Goal: Task Accomplishment & Management: Complete application form

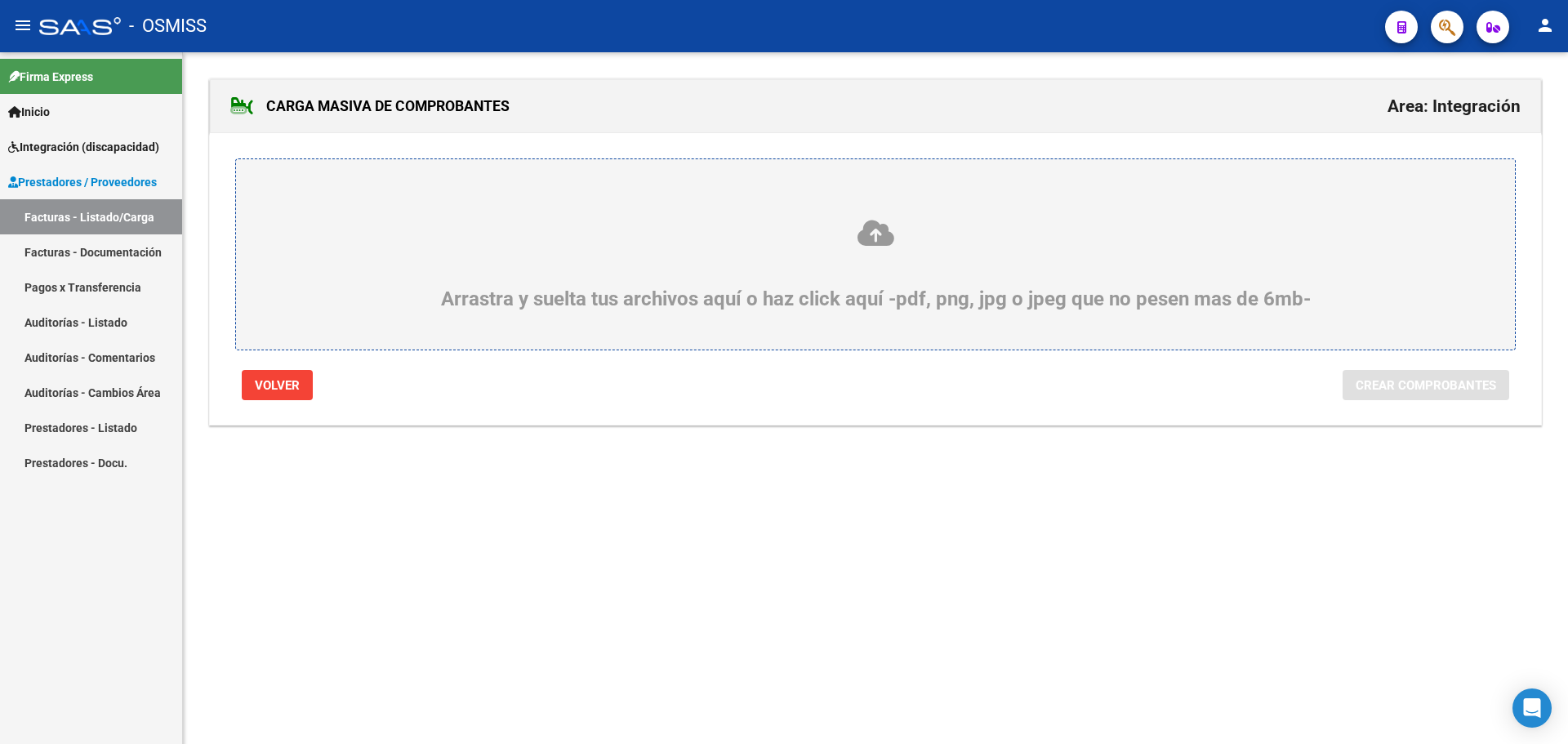
click at [115, 213] on link "Facturas - Listado/Carga" at bounding box center [90, 216] width 182 height 35
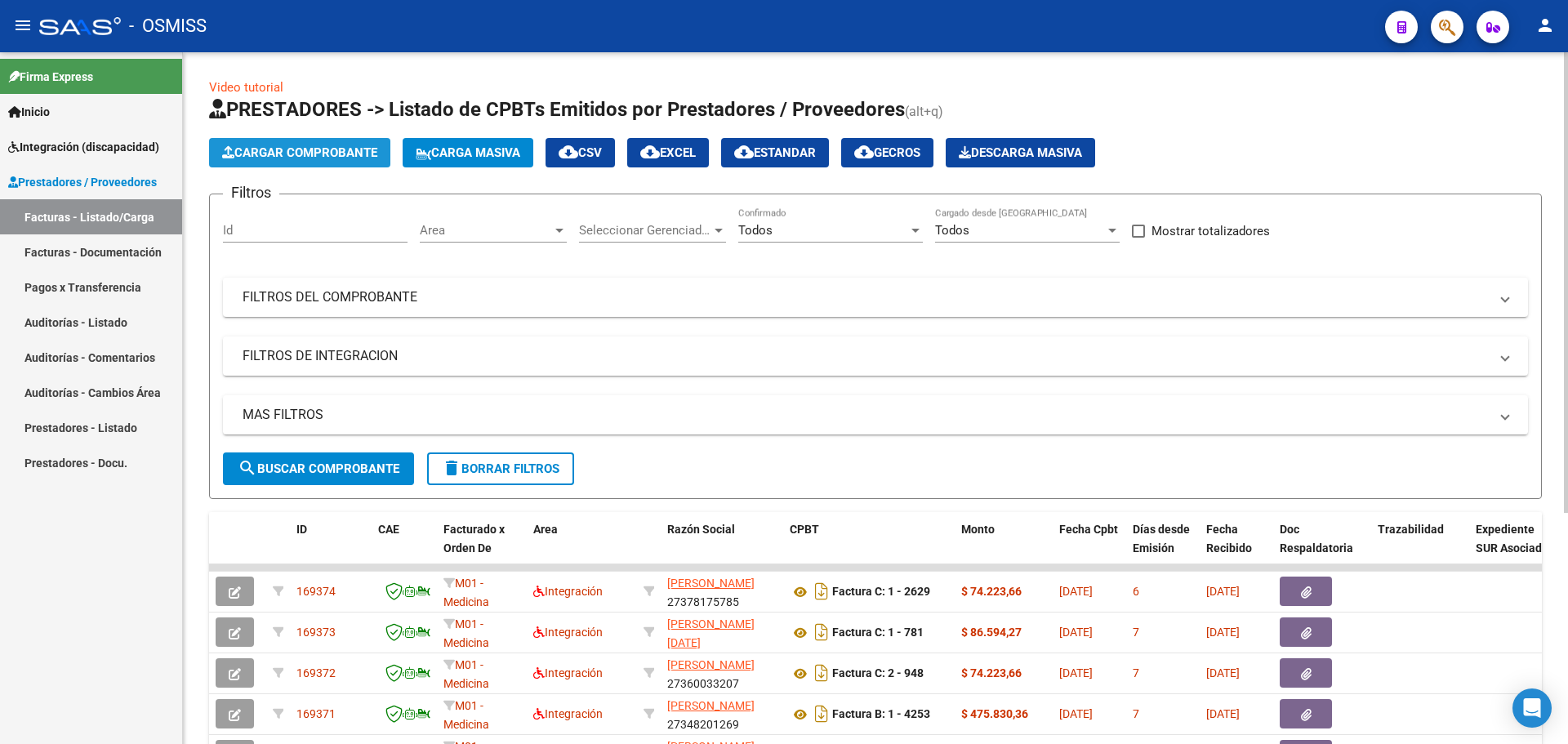
click at [327, 144] on button "Cargar Comprobante" at bounding box center [300, 152] width 181 height 29
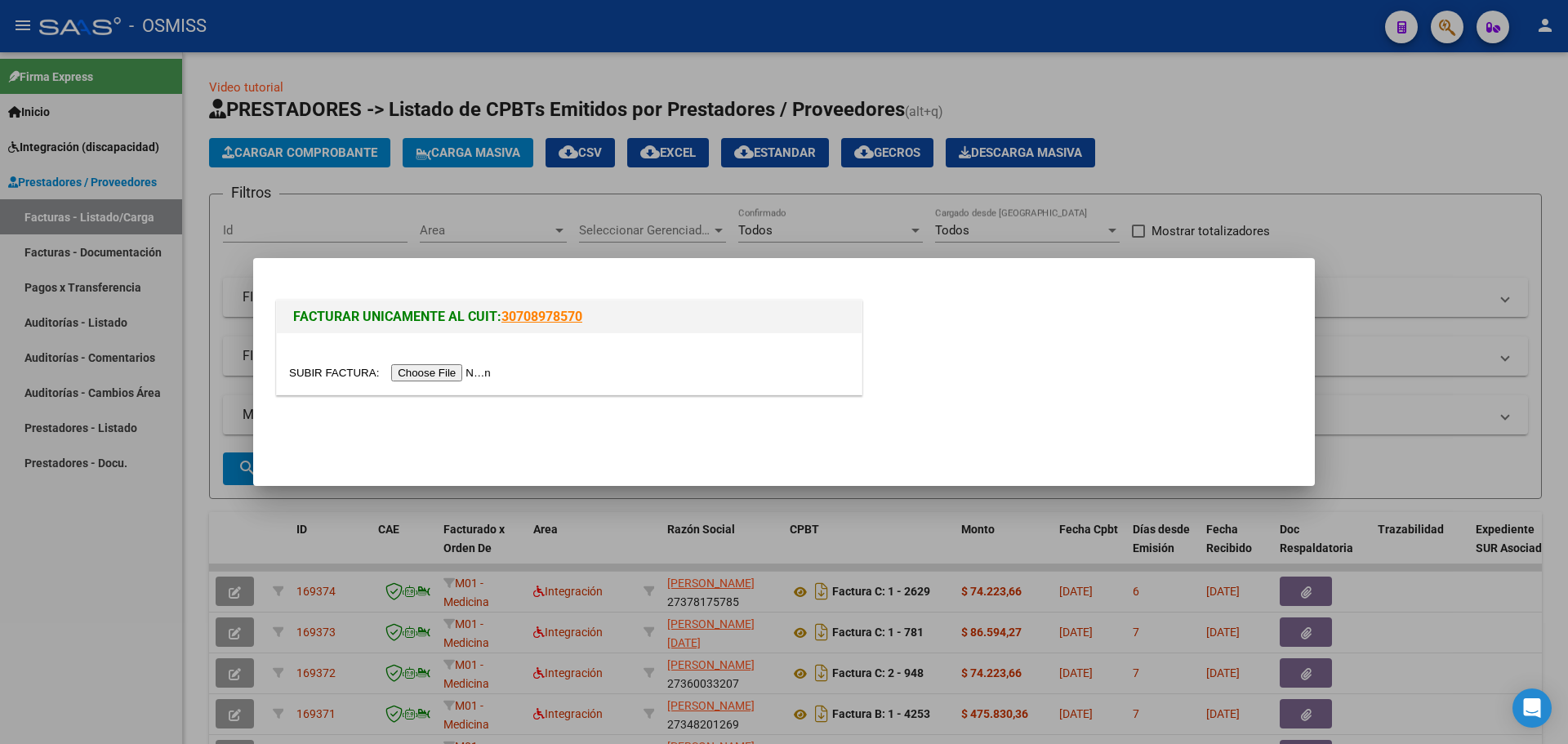
click at [444, 377] on input "file" at bounding box center [392, 373] width 206 height 17
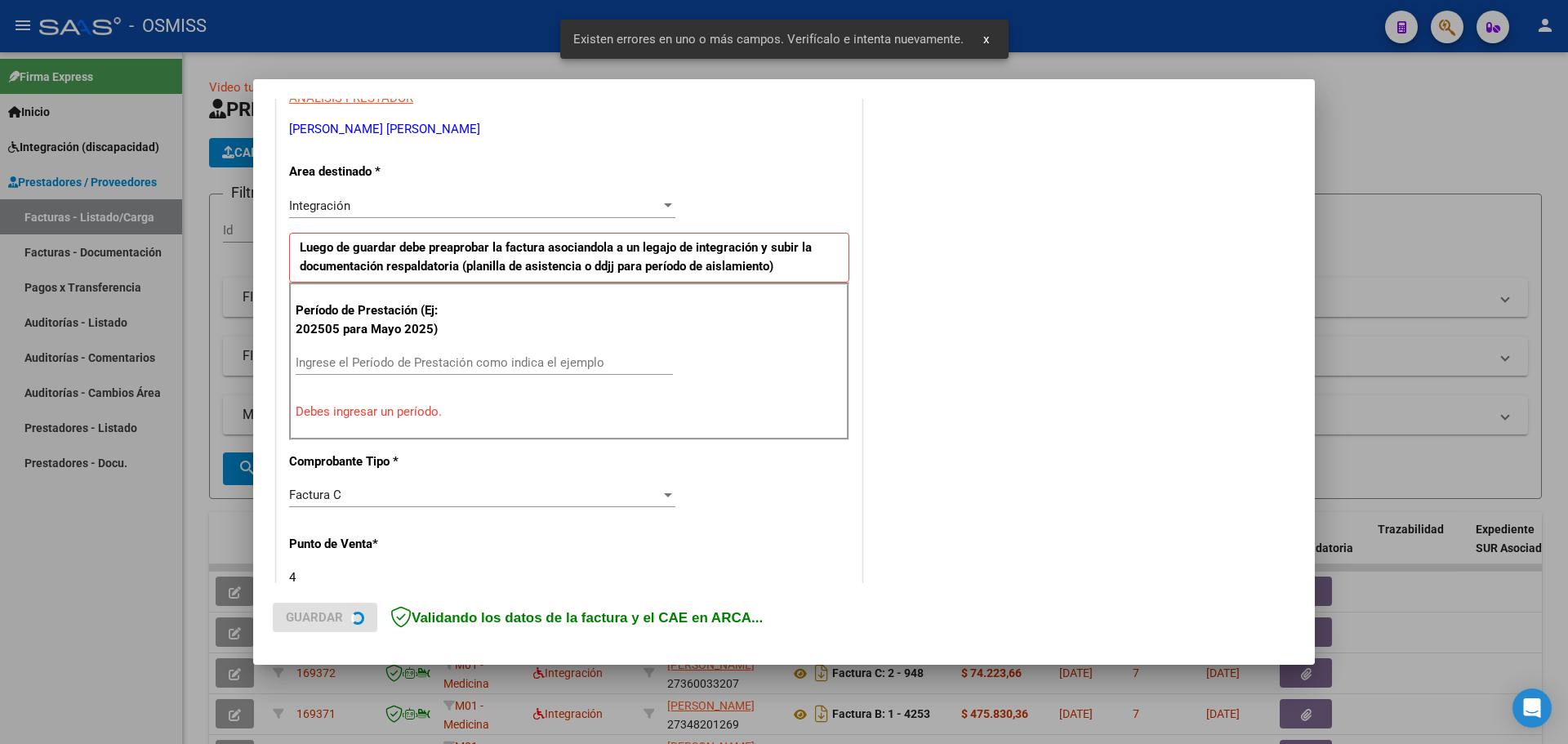
scroll to position [326, 0]
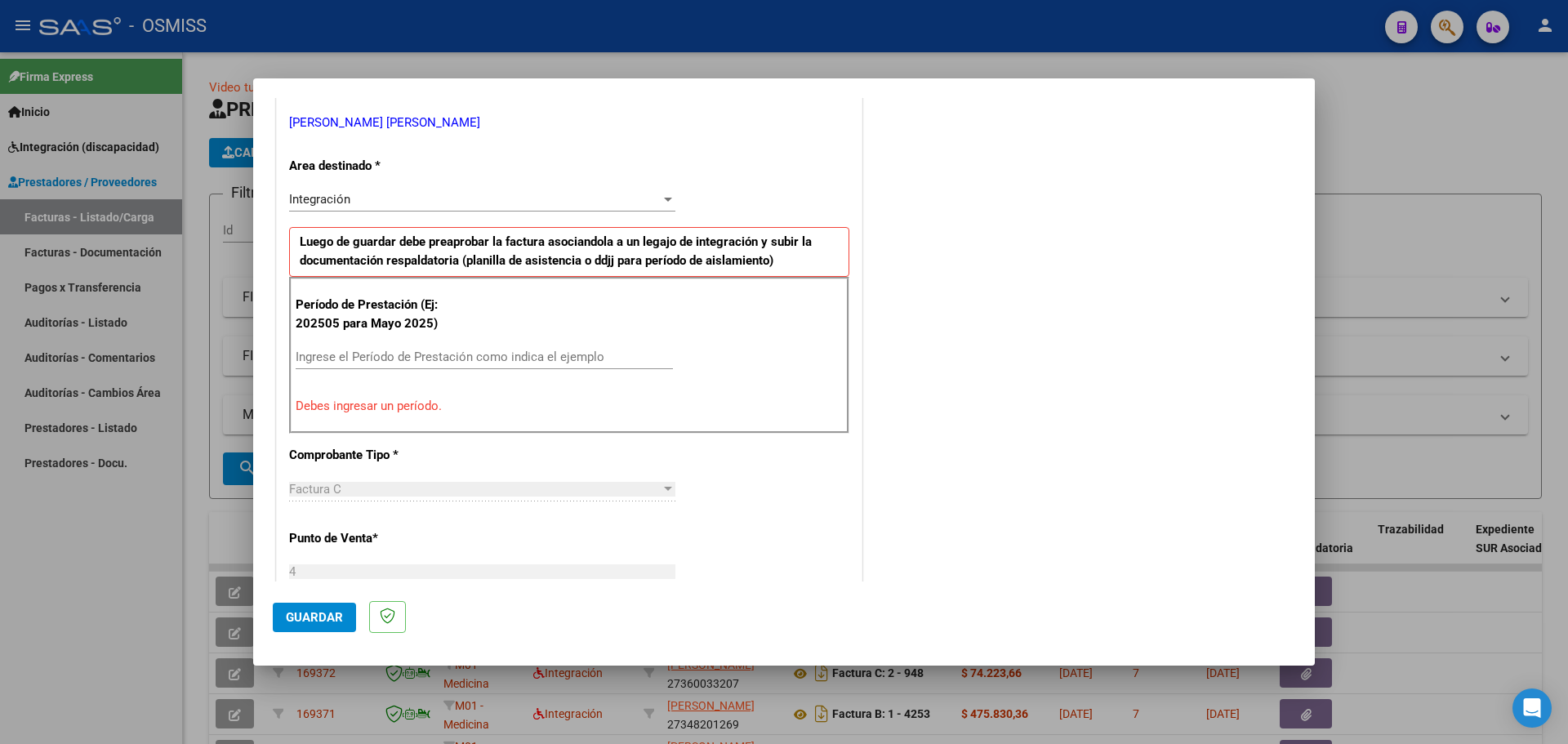
click at [396, 360] on input "Ingrese el Período de Prestación como indica el ejemplo" at bounding box center [484, 356] width 377 height 14
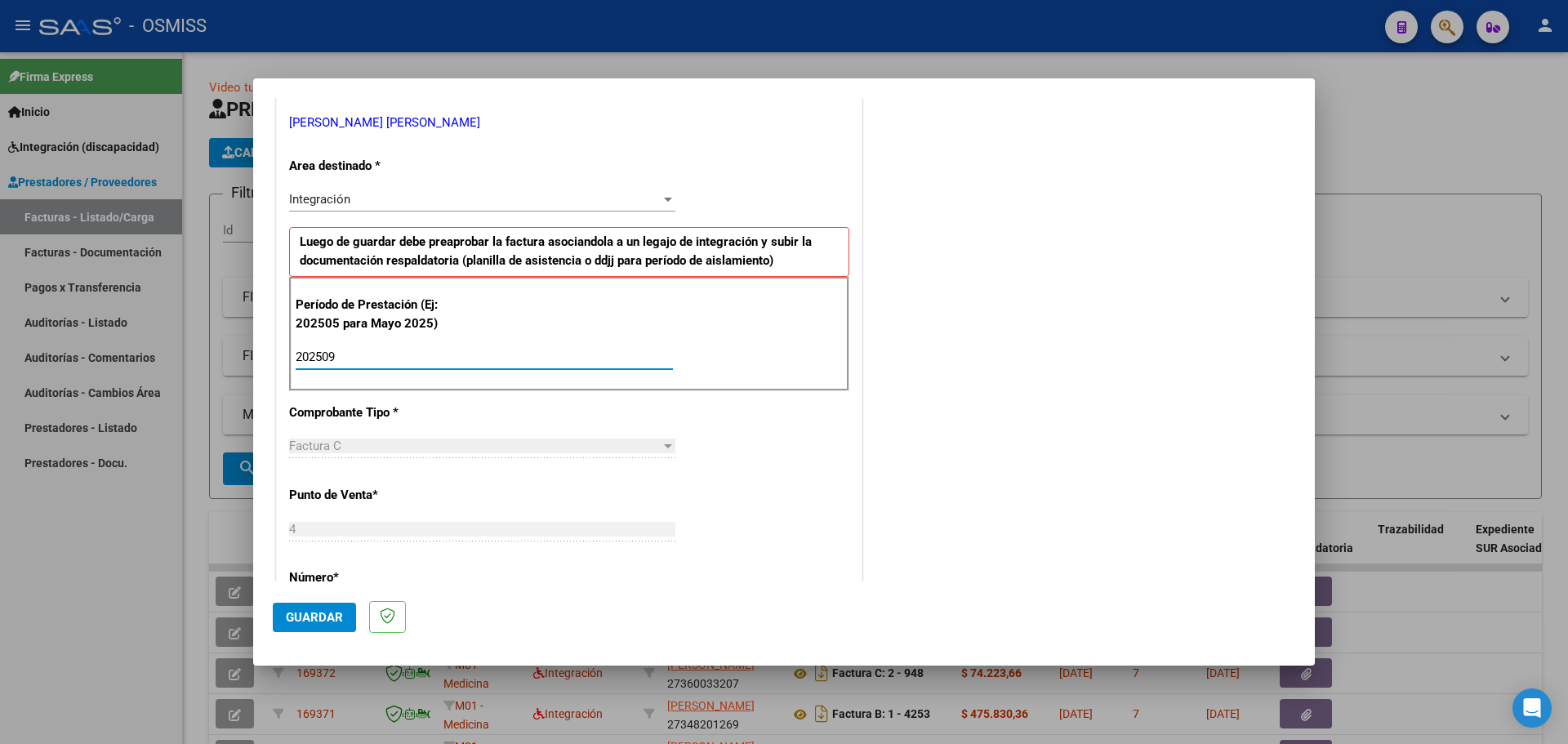
type input "202509"
click at [320, 610] on span "Guardar" at bounding box center [314, 617] width 57 height 14
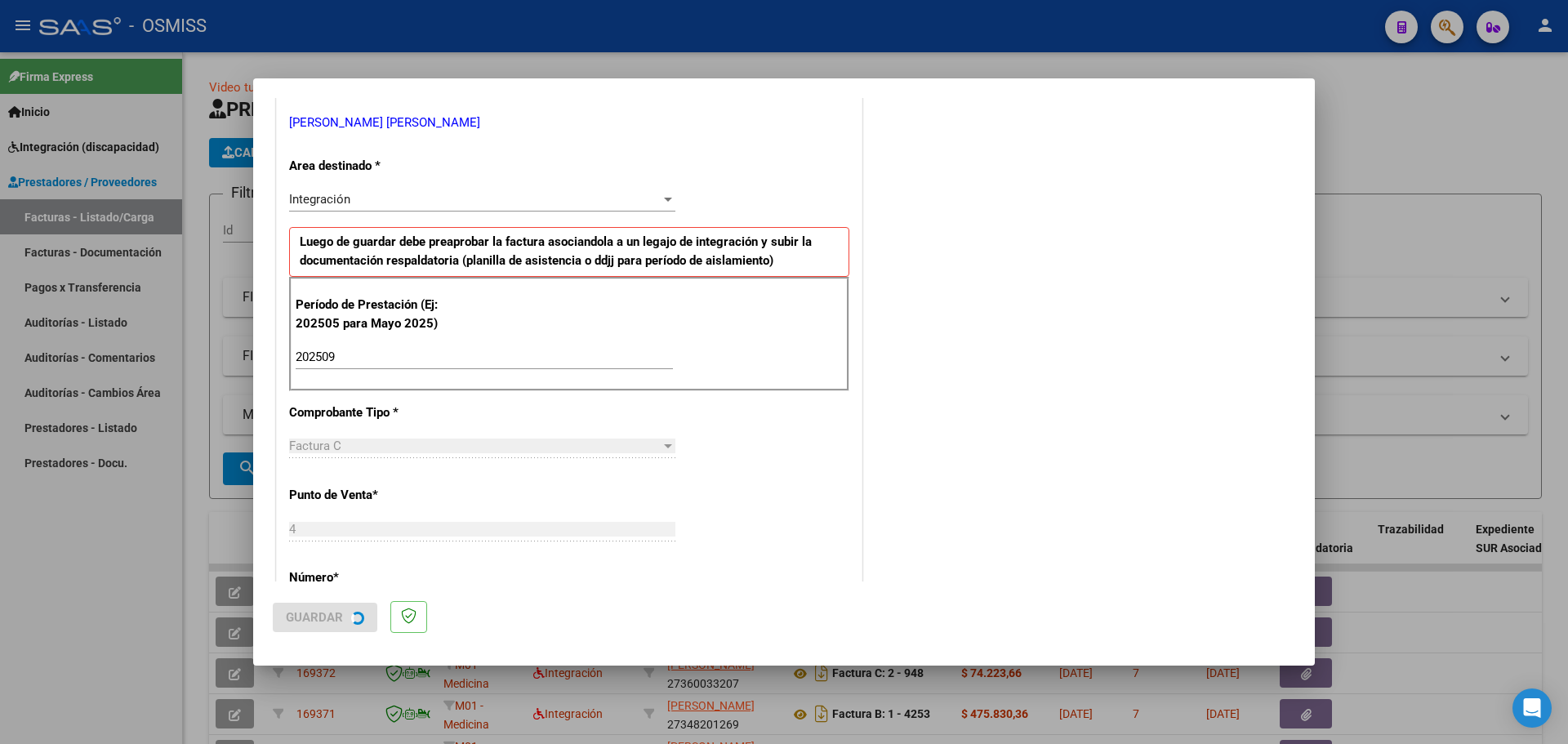
scroll to position [0, 0]
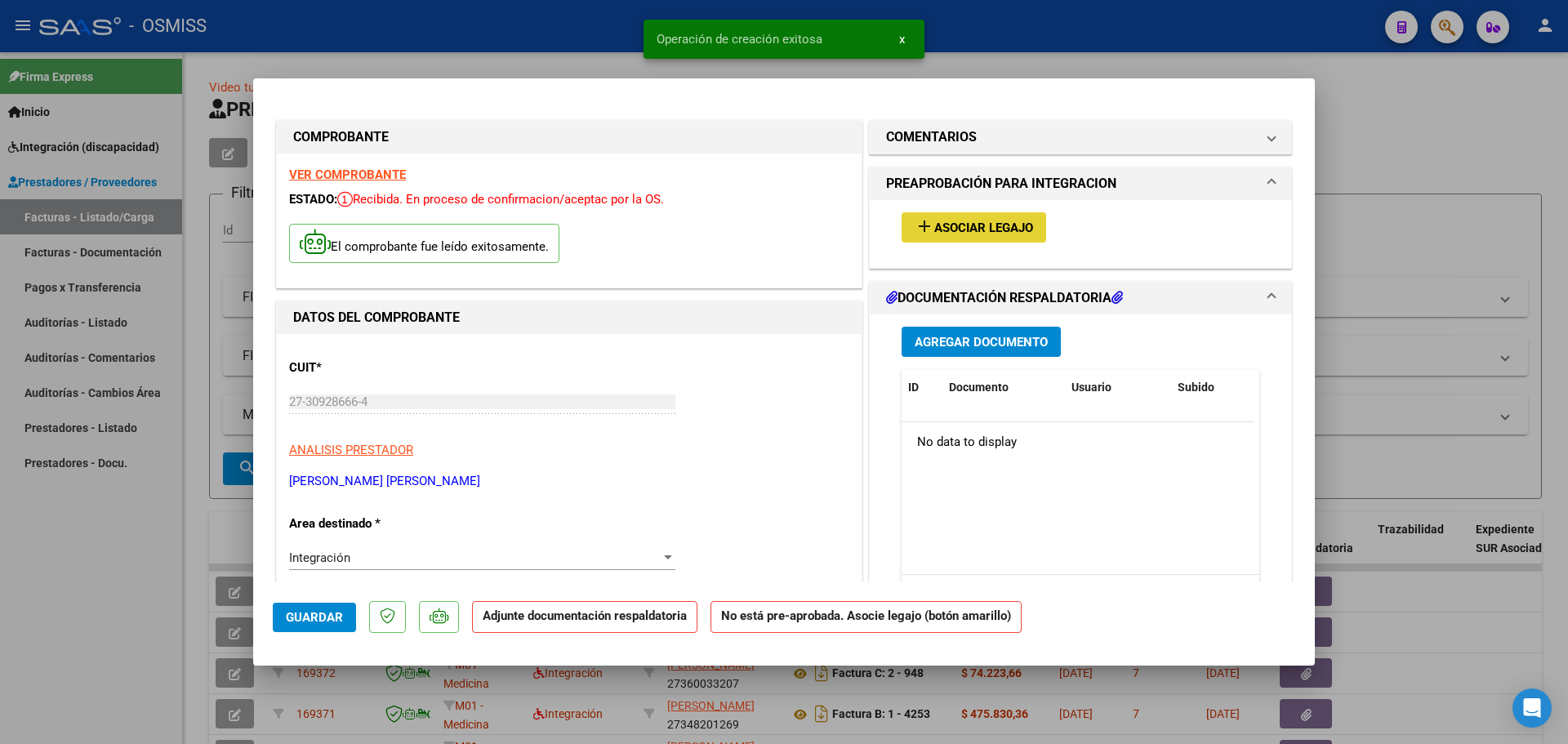
click at [990, 226] on span "Asociar Legajo" at bounding box center [984, 227] width 99 height 14
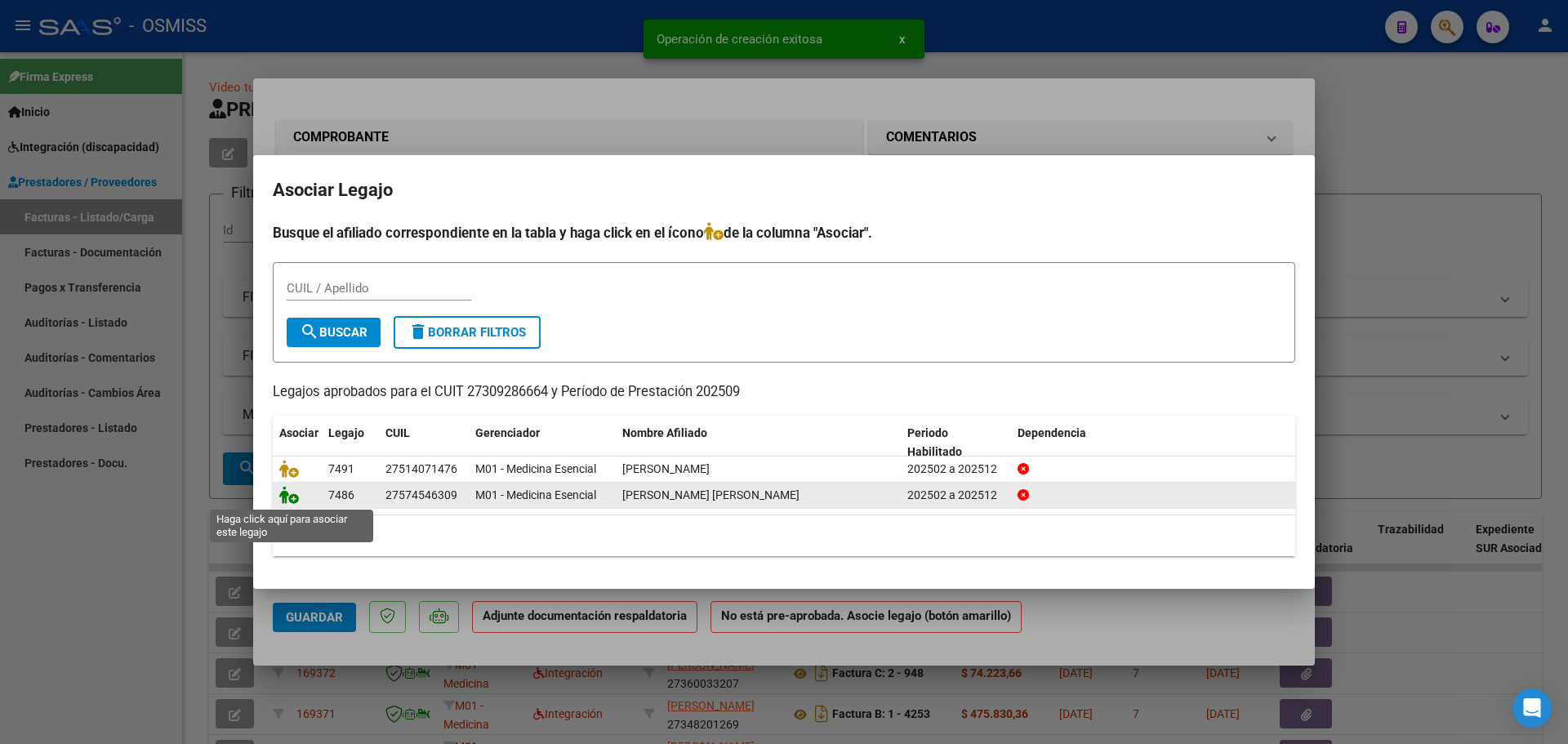
click at [284, 494] on icon at bounding box center [288, 495] width 20 height 18
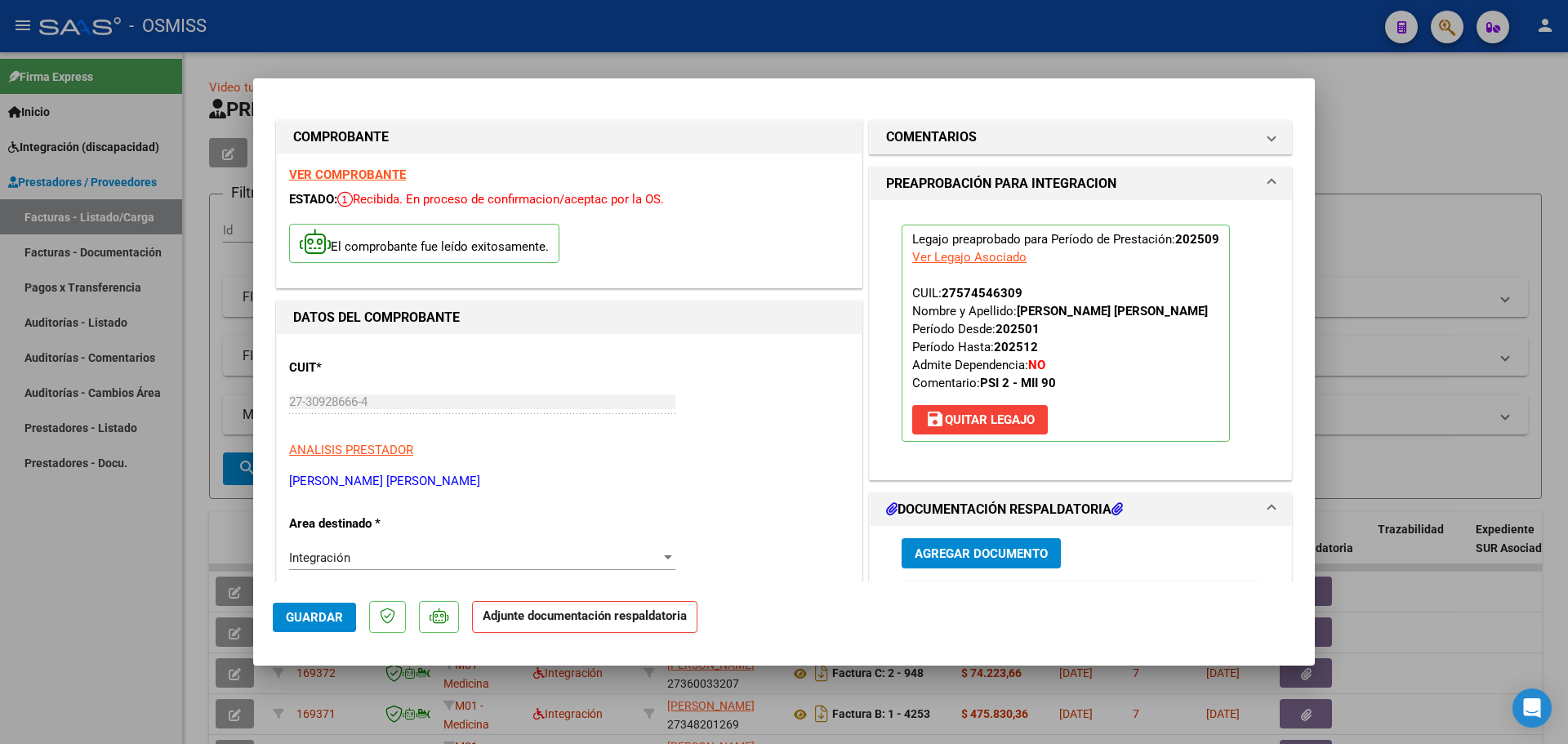
scroll to position [164, 0]
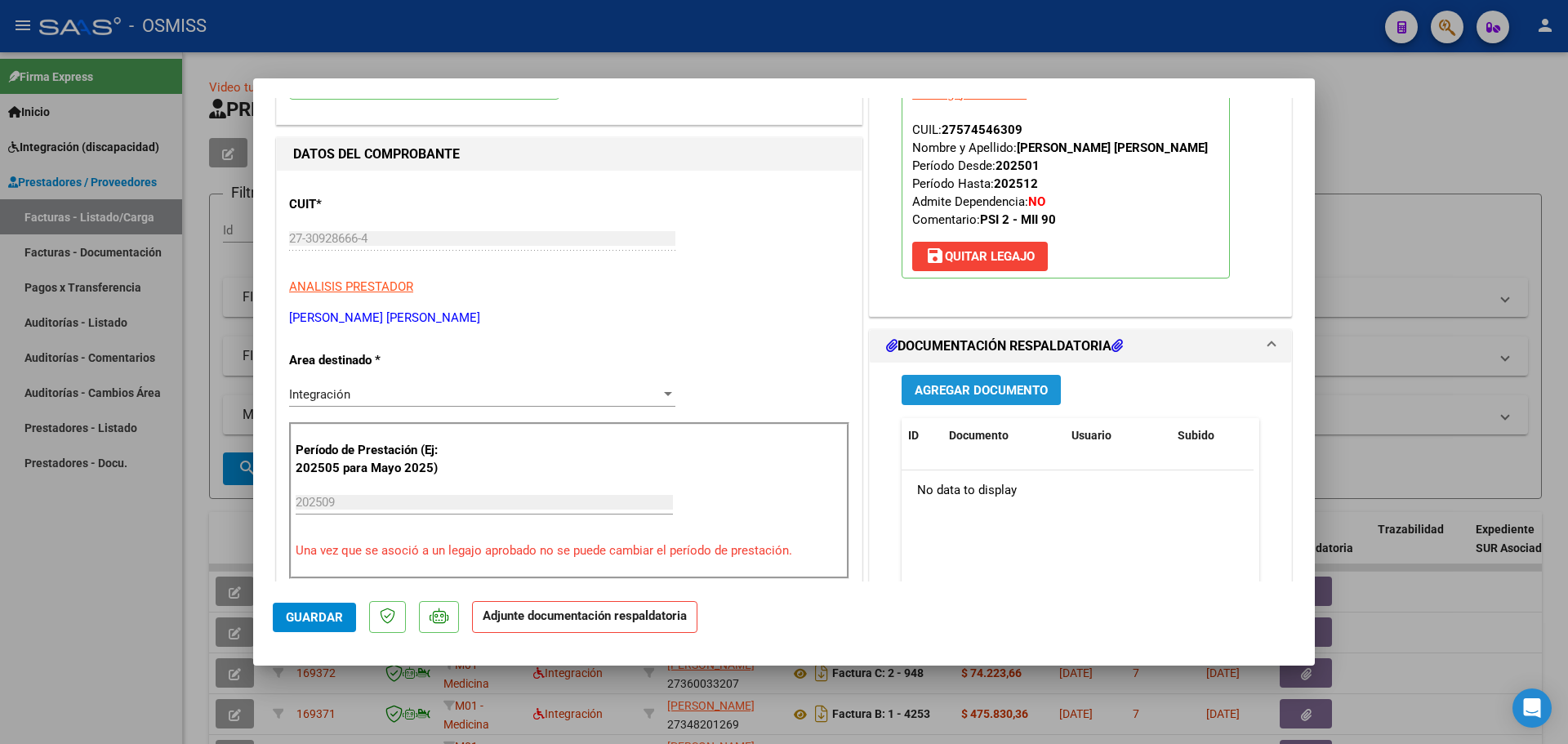
click at [992, 398] on span "Agregar Documento" at bounding box center [981, 389] width 133 height 14
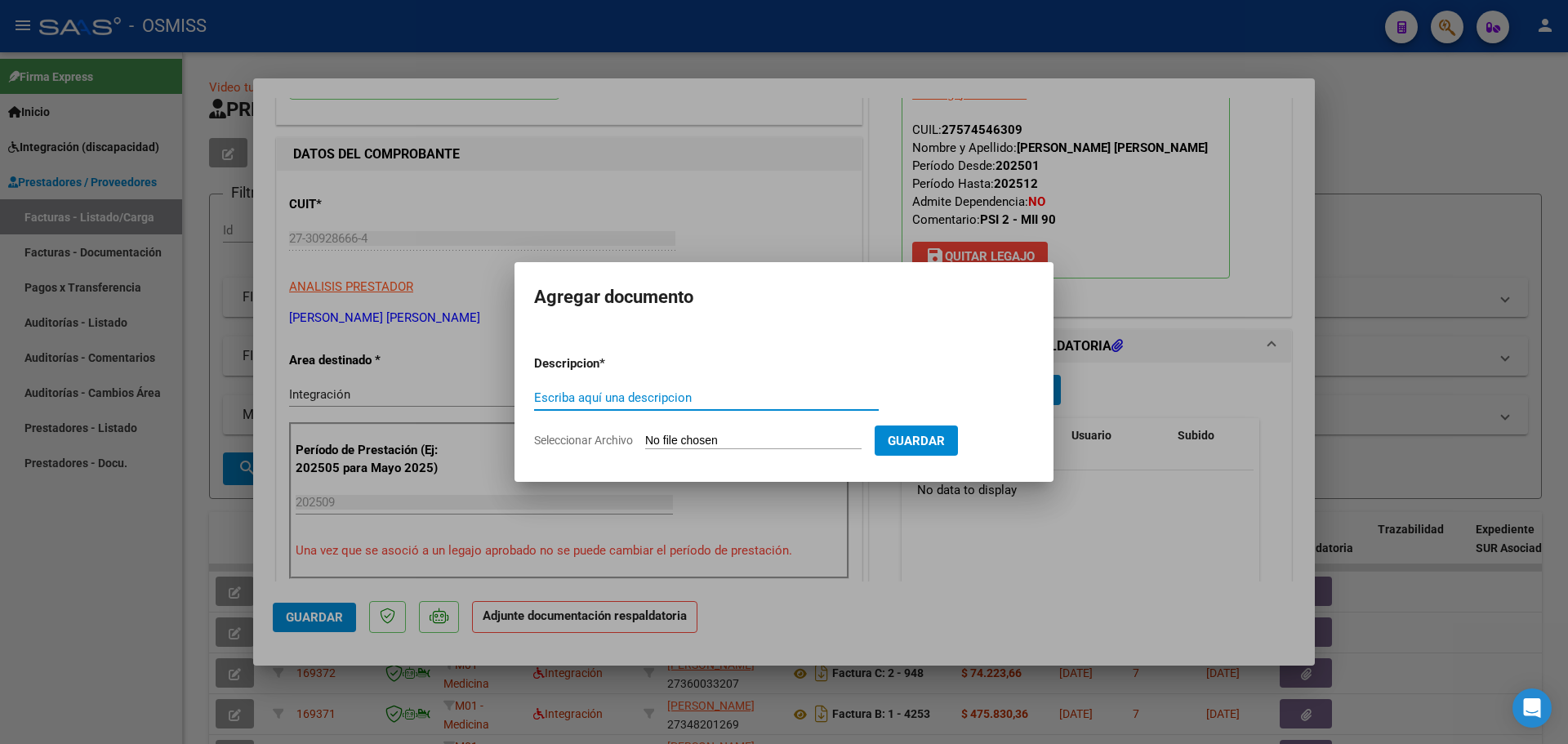
click at [697, 442] on input "Seleccionar Archivo" at bounding box center [753, 441] width 216 height 15
type input "C:\fakepath\Fact setiembre [PERSON_NAME] asistencia.pdf"
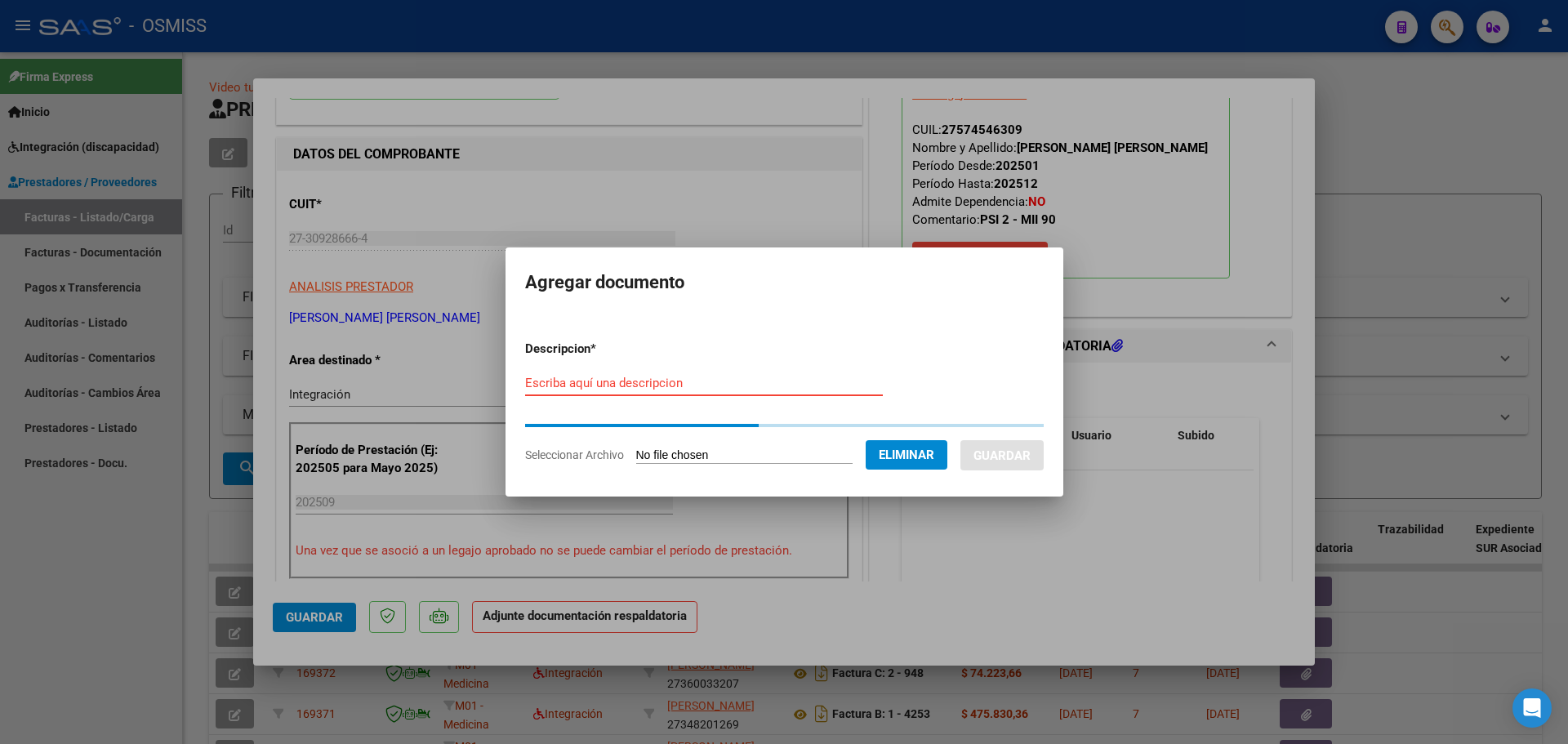
click at [570, 386] on input "Escriba aquí una descripcion" at bounding box center [704, 382] width 358 height 14
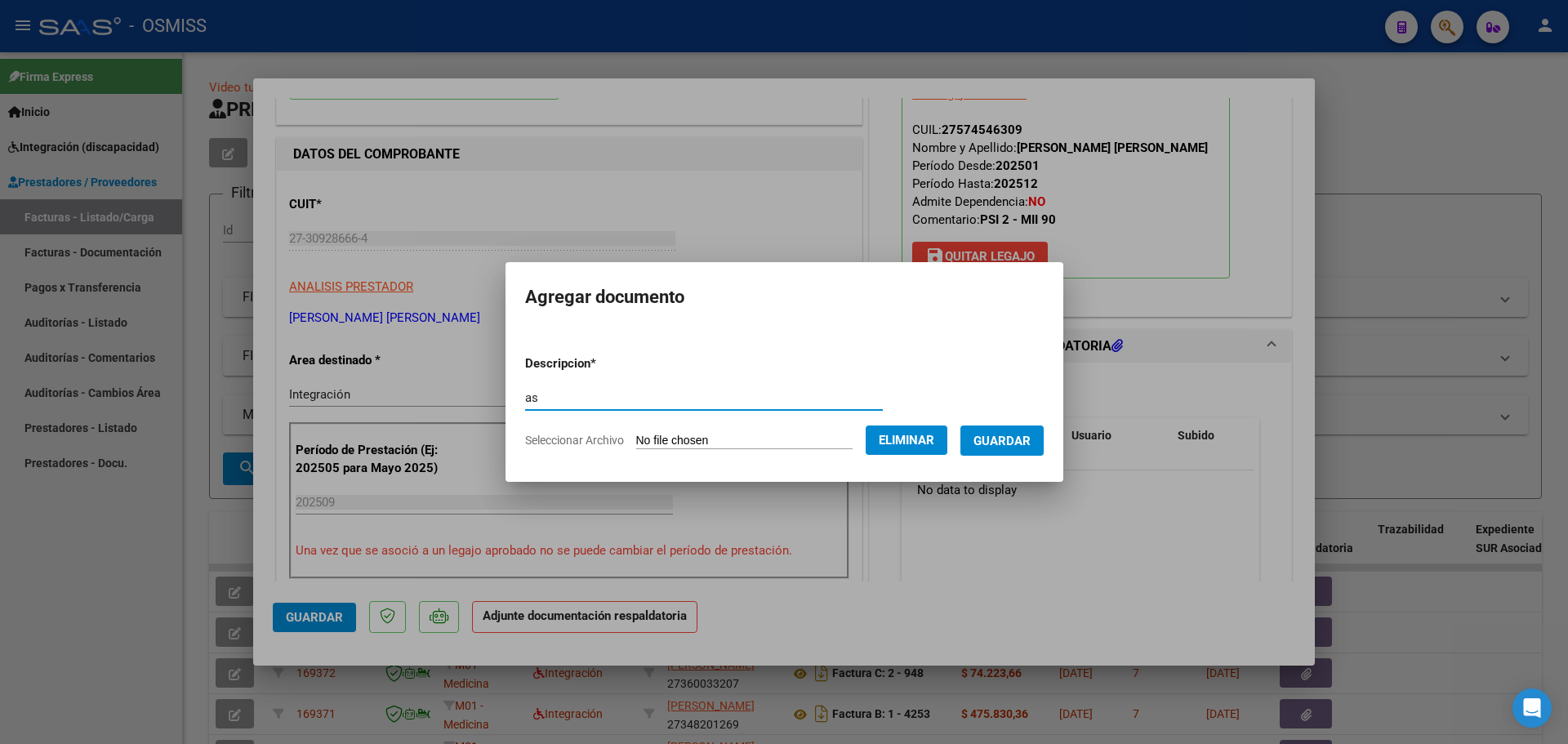
type input "as"
click at [1030, 444] on span "Guardar" at bounding box center [1002, 441] width 57 height 14
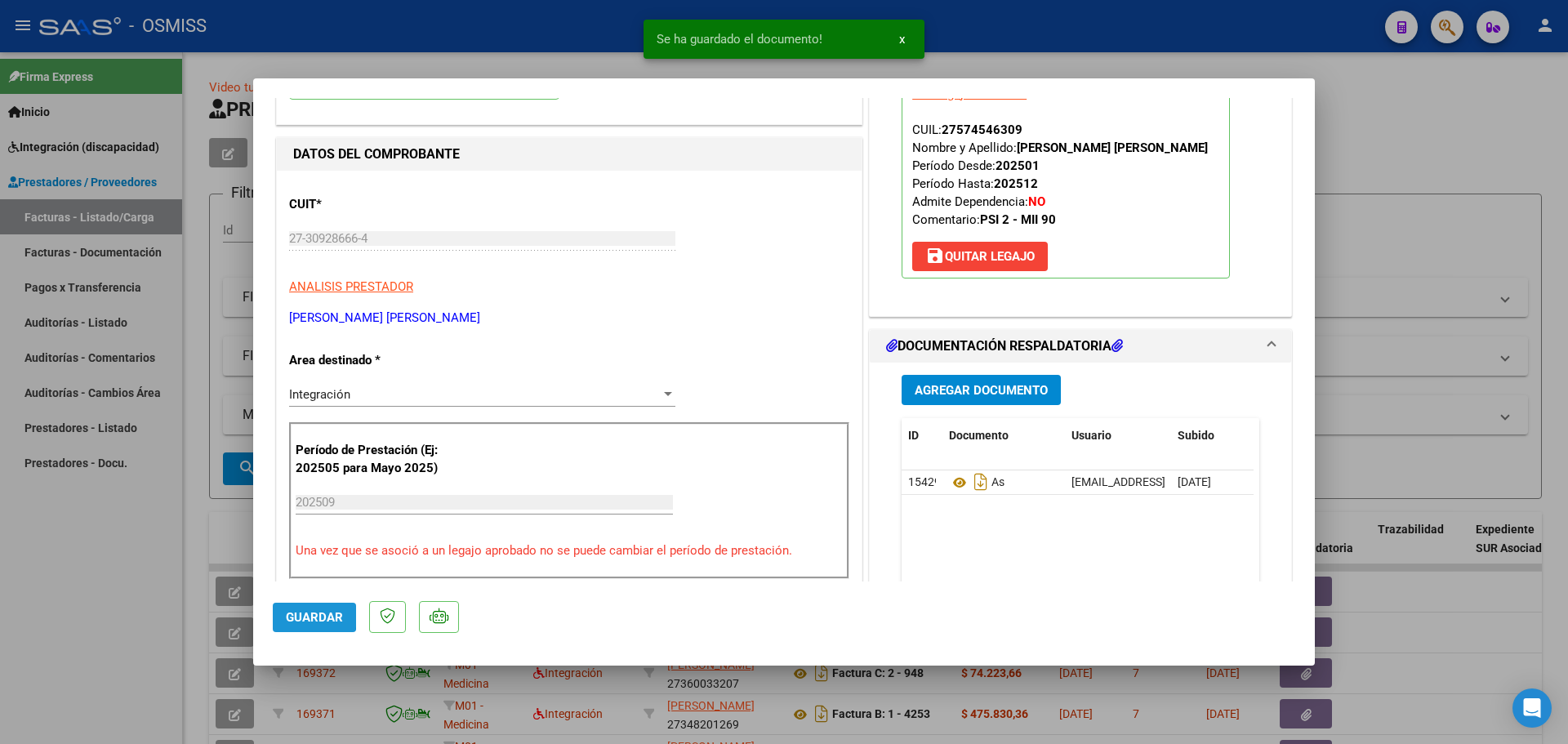
click at [297, 613] on span "Guardar" at bounding box center [314, 617] width 57 height 14
